Goal: Task Accomplishment & Management: Use online tool/utility

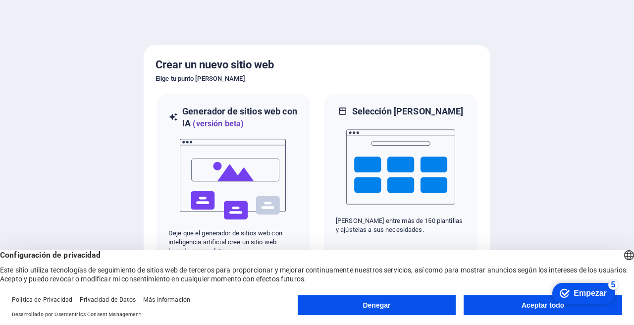
click at [526, 305] on font "Aceptar todo" at bounding box center [543, 305] width 43 height 8
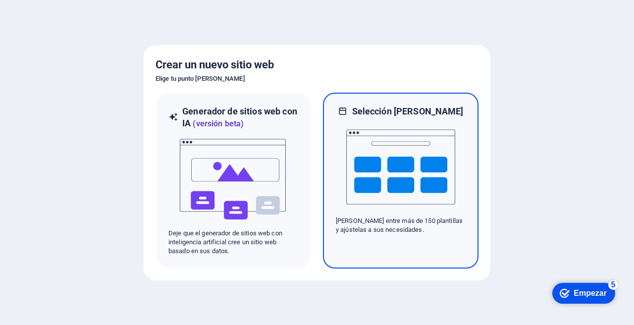
click at [394, 164] on img at bounding box center [400, 166] width 109 height 99
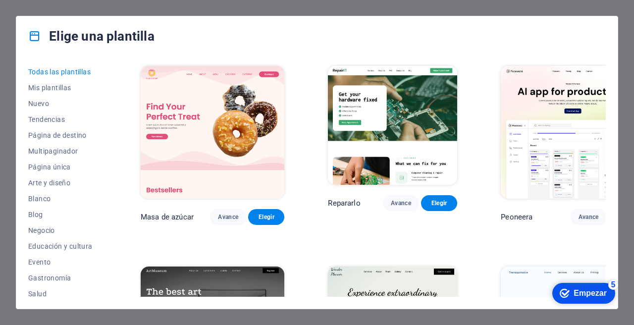
click at [427, 39] on div "Elige una plantilla" at bounding box center [317, 36] width 602 height 40
click at [480, 40] on div "Elige una plantilla" at bounding box center [317, 36] width 602 height 40
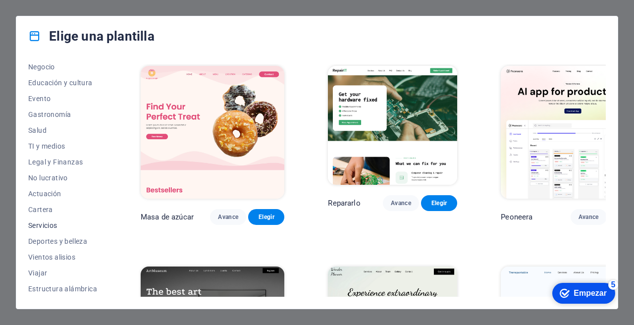
click at [44, 225] on font "Servicios" at bounding box center [42, 226] width 29 height 8
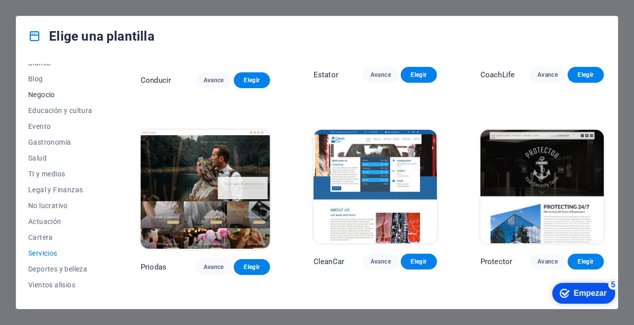
scroll to position [119, 0]
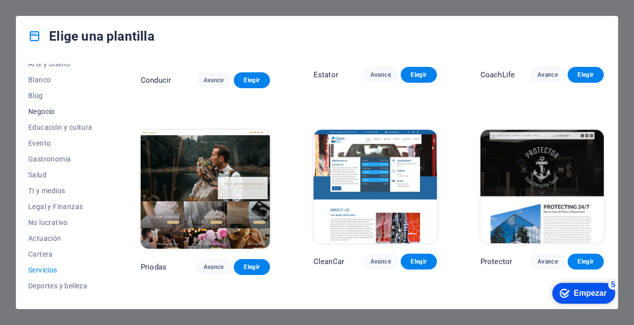
click at [44, 112] on font "Negocio" at bounding box center [41, 112] width 27 height 8
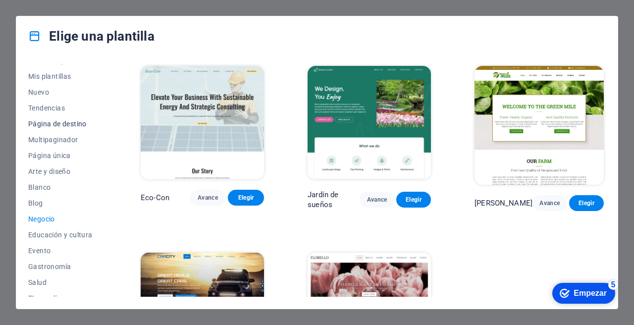
scroll to position [0, 0]
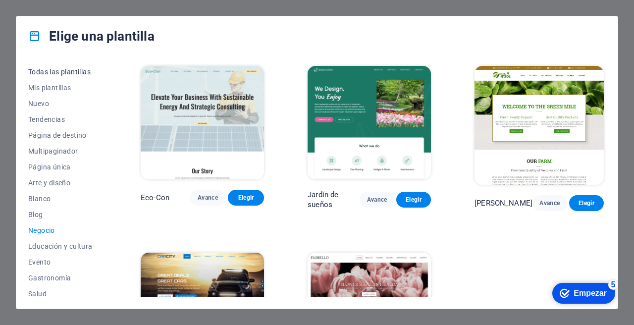
click at [54, 73] on font "Todas las plantillas" at bounding box center [59, 72] width 62 height 8
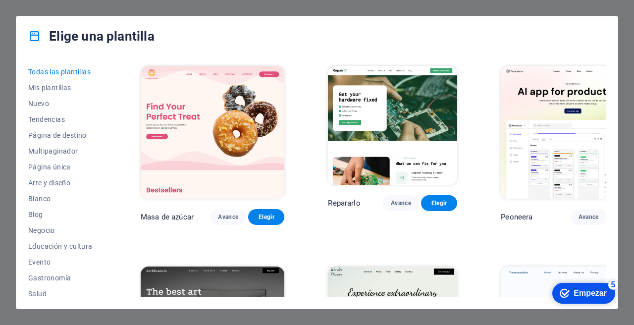
click at [362, 34] on div "Elige una plantilla" at bounding box center [317, 36] width 602 height 40
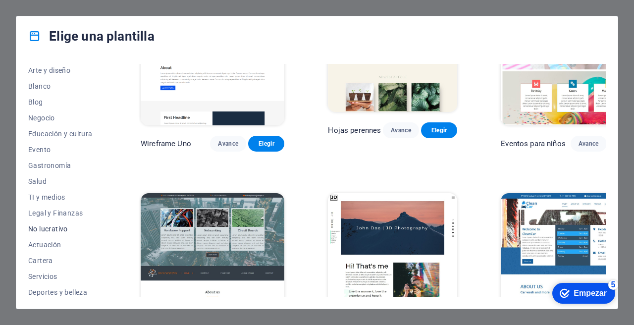
scroll to position [112, 0]
click at [43, 199] on font "TI y medios" at bounding box center [46, 198] width 37 height 8
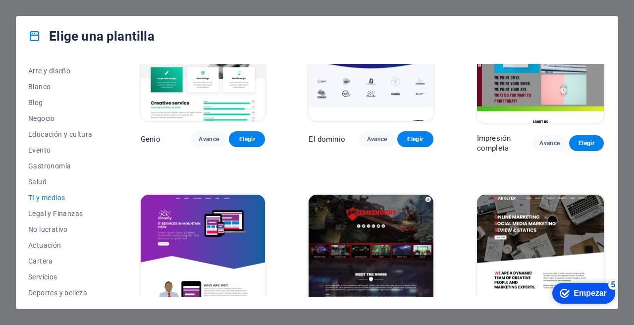
scroll to position [317, 0]
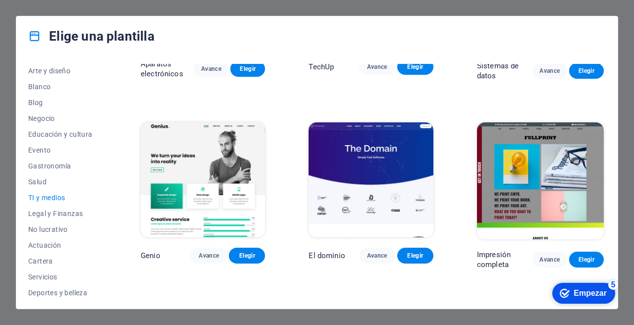
click at [380, 190] on img at bounding box center [371, 179] width 124 height 115
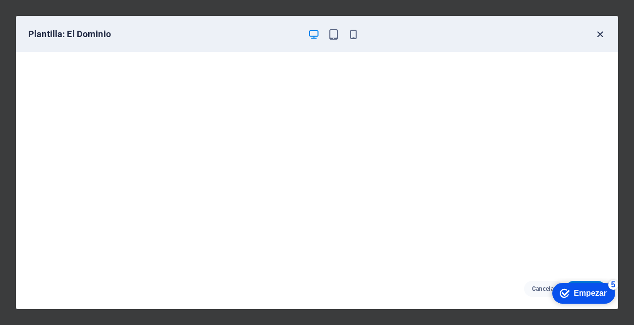
click at [601, 34] on icon "button" at bounding box center [600, 34] width 11 height 11
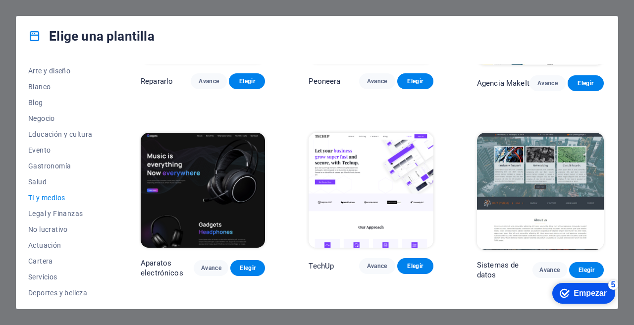
scroll to position [0, 0]
